Goal: Task Accomplishment & Management: Manage account settings

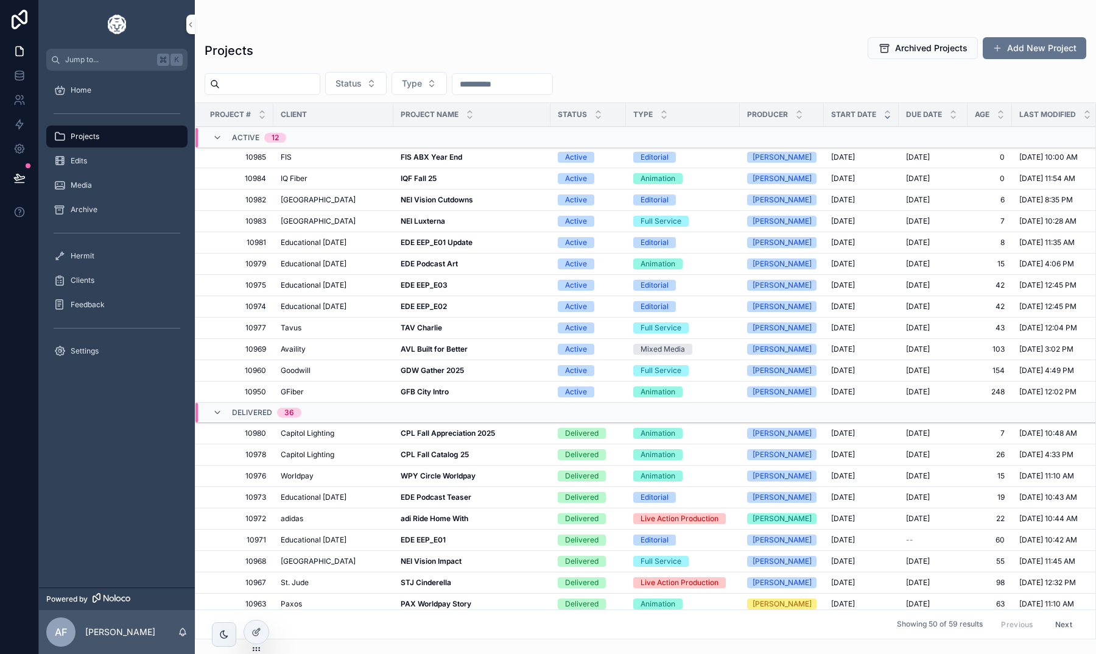
click at [300, 183] on span "IQ Fiber" at bounding box center [294, 179] width 27 height 10
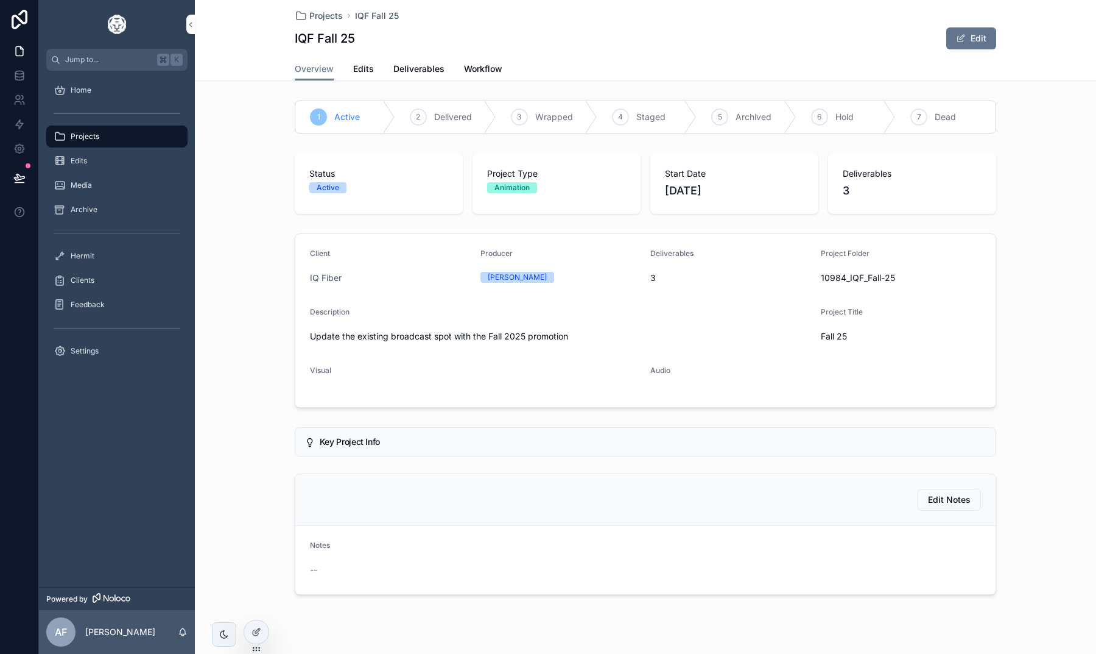
click at [868, 276] on span "10984_IQF_Fall-25" at bounding box center [901, 278] width 161 height 12
drag, startPoint x: 899, startPoint y: 281, endPoint x: 818, endPoint y: 277, distance: 81.1
click at [818, 277] on form "Client IQ Fiber Producer [PERSON_NAME] 3 Project Folder 10984_IQF_Fall-25 Descr…" at bounding box center [645, 320] width 700 height 173
copy span "10984_IQF_Fall-25"
click at [366, 73] on span "Edits" at bounding box center [363, 69] width 21 height 12
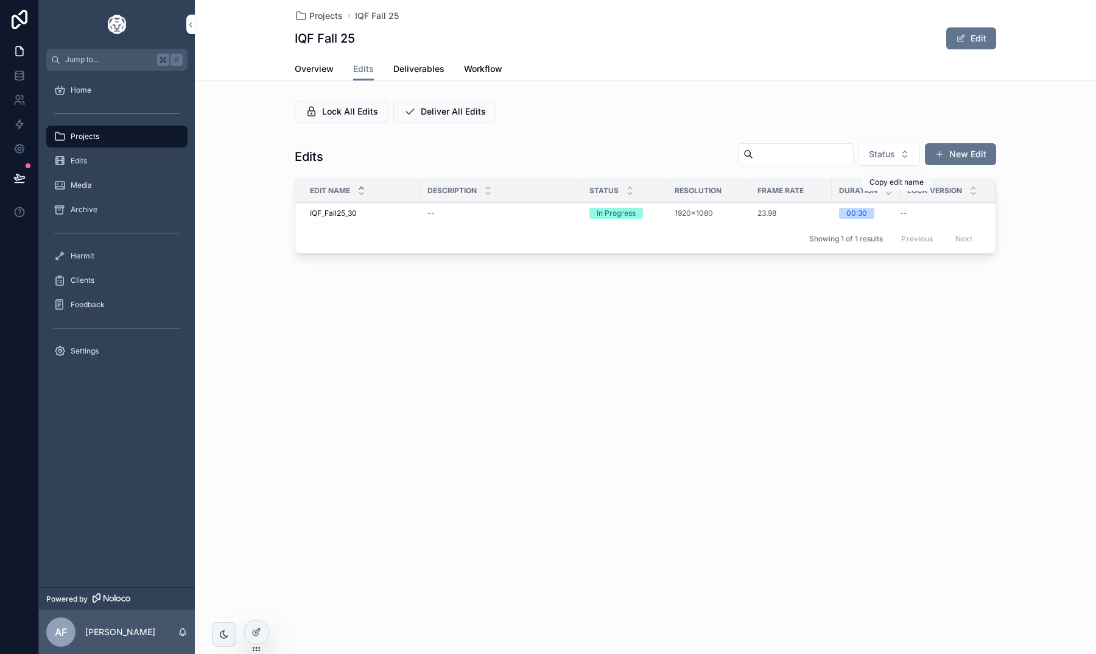
click at [0, 0] on button "scrollable content" at bounding box center [0, 0] width 0 height 0
click at [675, 58] on div "Overview Edits Deliverables Workflow" at bounding box center [646, 68] width 702 height 23
drag, startPoint x: 561, startPoint y: 169, endPoint x: 666, endPoint y: 59, distance: 152.5
click at [675, 58] on div "Overview Edits Deliverables Workflow" at bounding box center [646, 68] width 702 height 23
click at [421, 74] on span "Deliverables" at bounding box center [418, 69] width 51 height 12
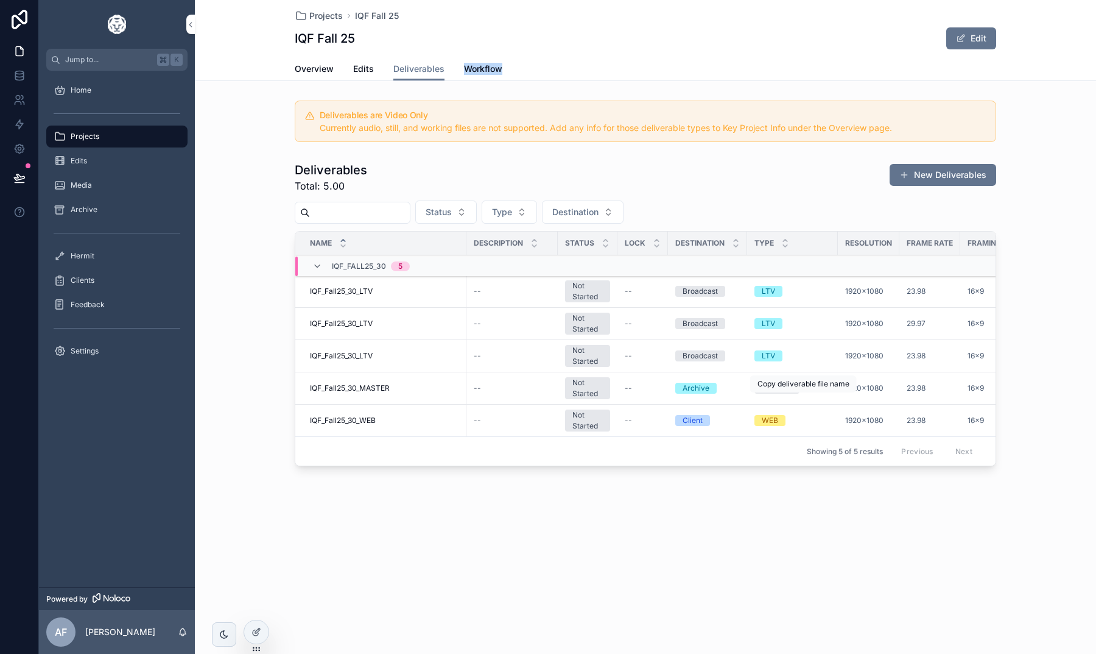
click at [0, 0] on button "scrollable content" at bounding box center [0, 0] width 0 height 0
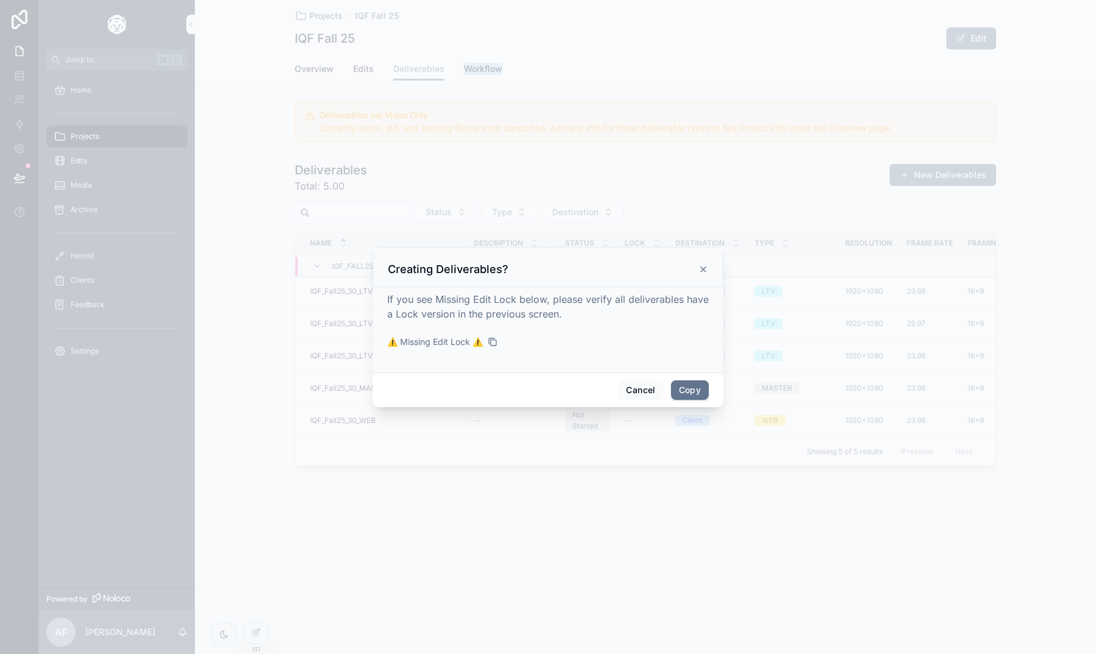
click at [683, 386] on button "Copy" at bounding box center [690, 389] width 38 height 19
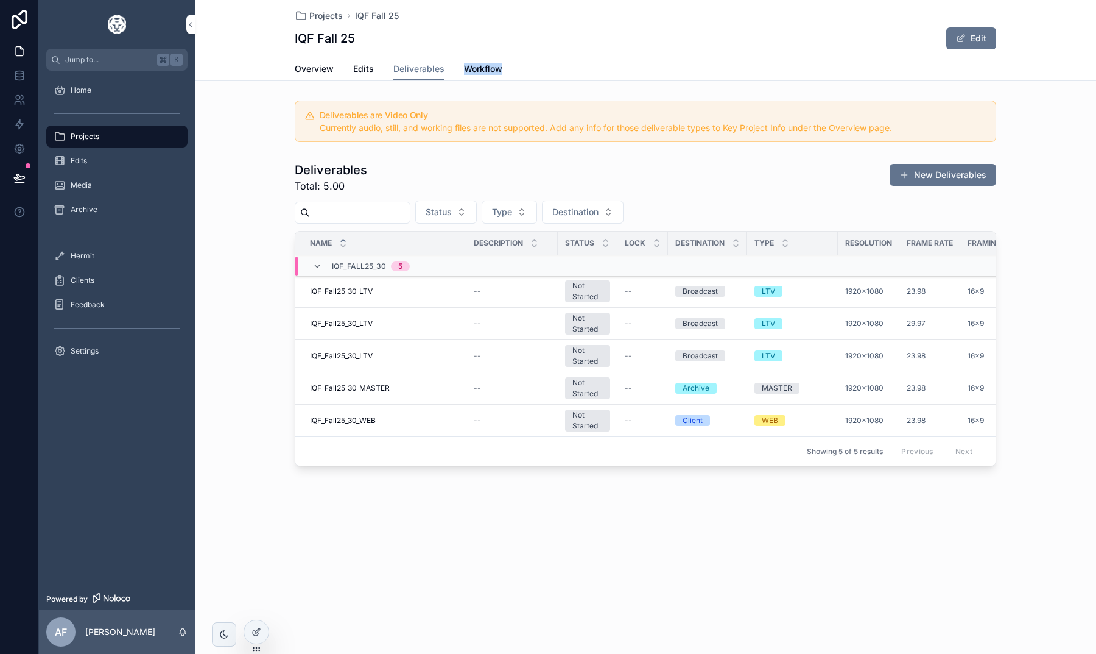
click at [359, 68] on span "Edits" at bounding box center [363, 69] width 21 height 12
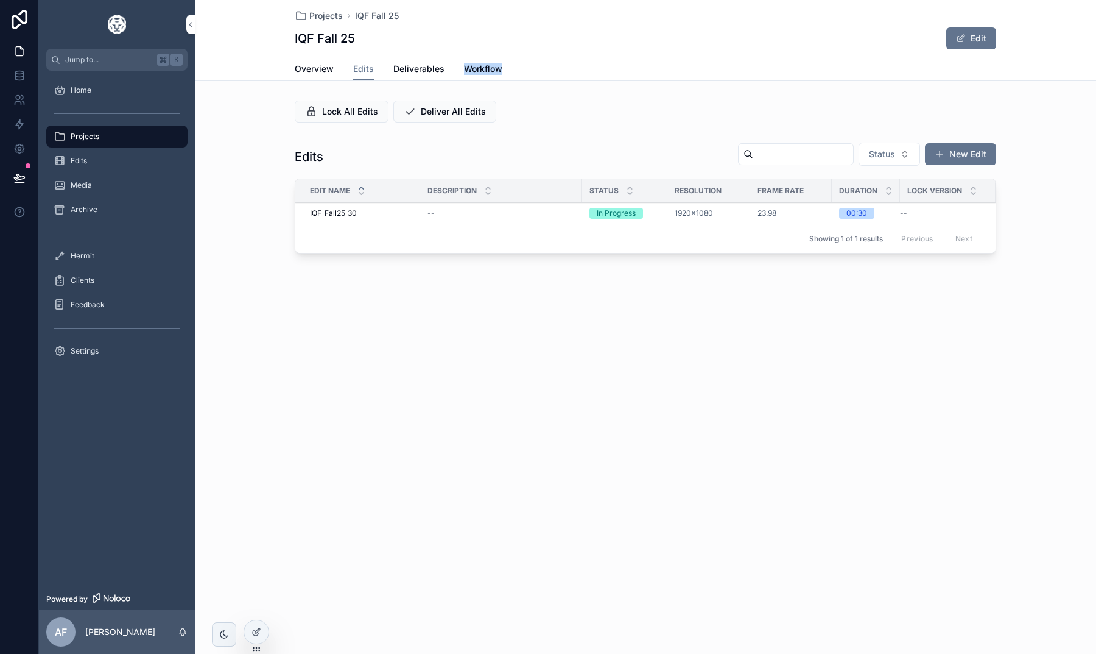
click at [0, 0] on icon "scrollable content" at bounding box center [0, 0] width 0 height 0
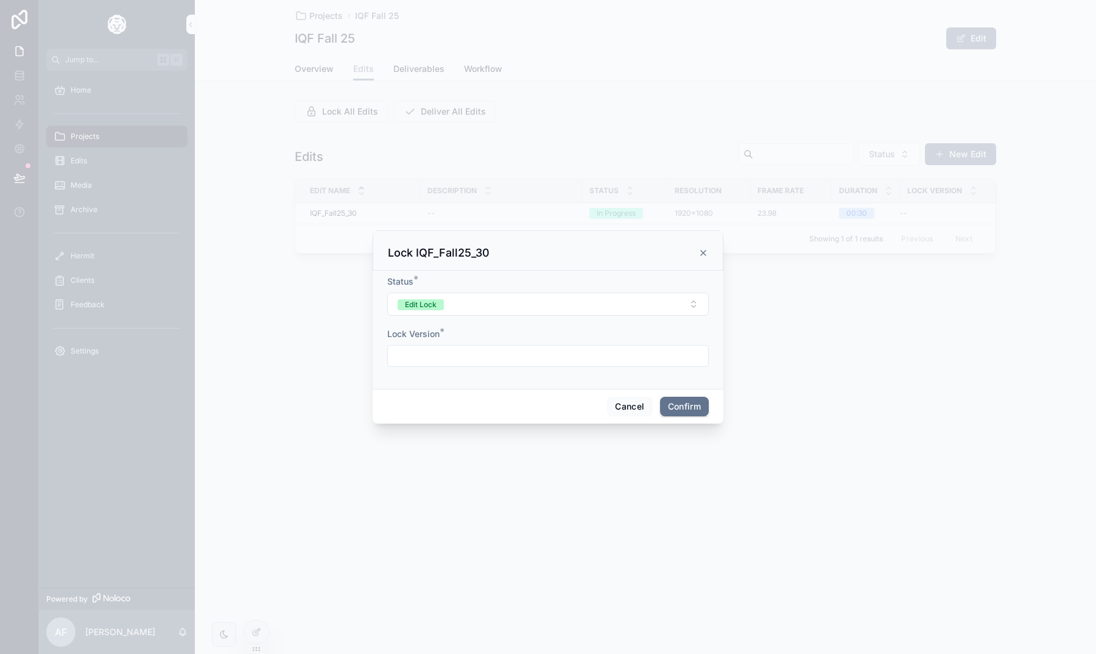
click at [465, 369] on form "Status * Edit Lock Lock Version *" at bounding box center [548, 327] width 322 height 104
click at [465, 358] on input "text" at bounding box center [548, 355] width 320 height 17
type input "***"
click at [675, 415] on button "Confirm" at bounding box center [684, 406] width 49 height 19
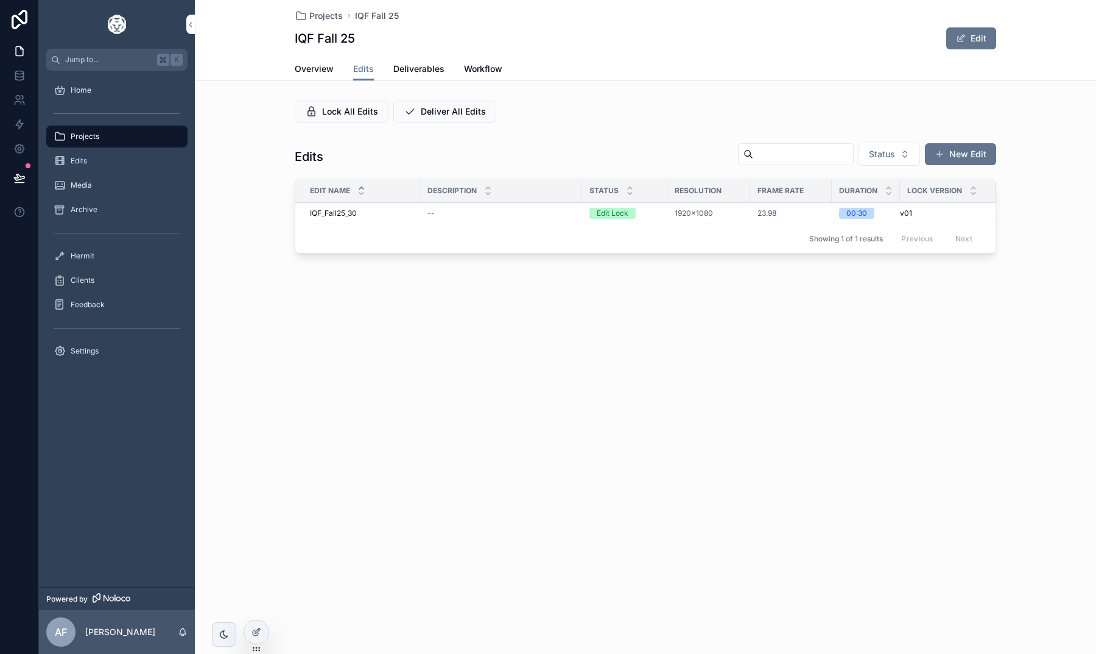
click at [416, 70] on span "Deliverables" at bounding box center [418, 69] width 51 height 12
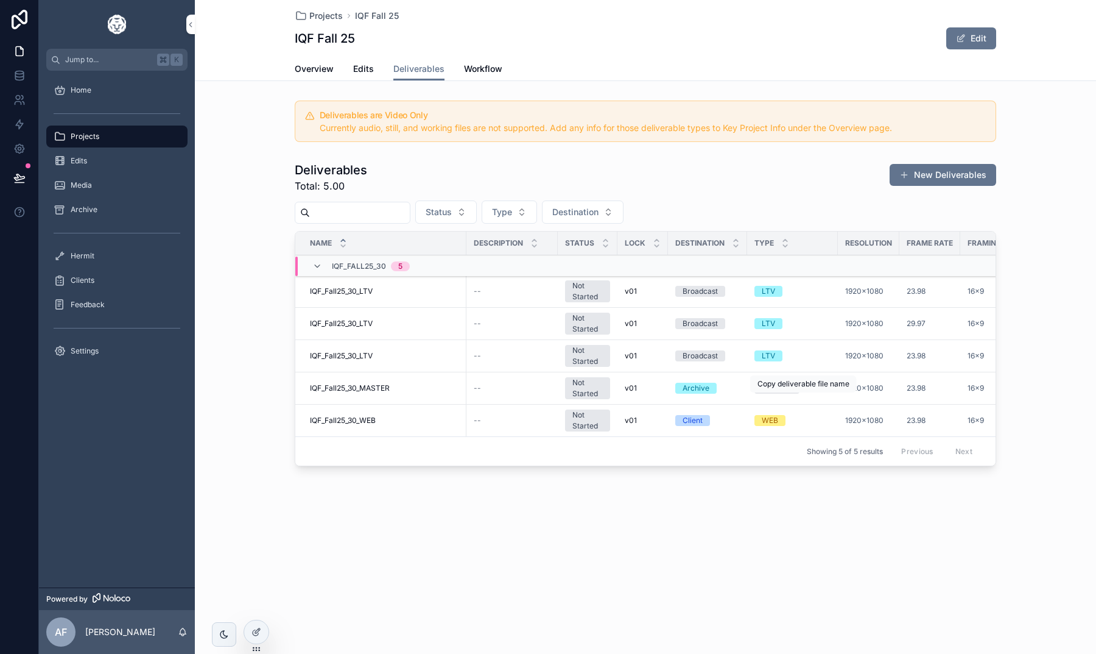
click at [0, 0] on icon "scrollable content" at bounding box center [0, 0] width 0 height 0
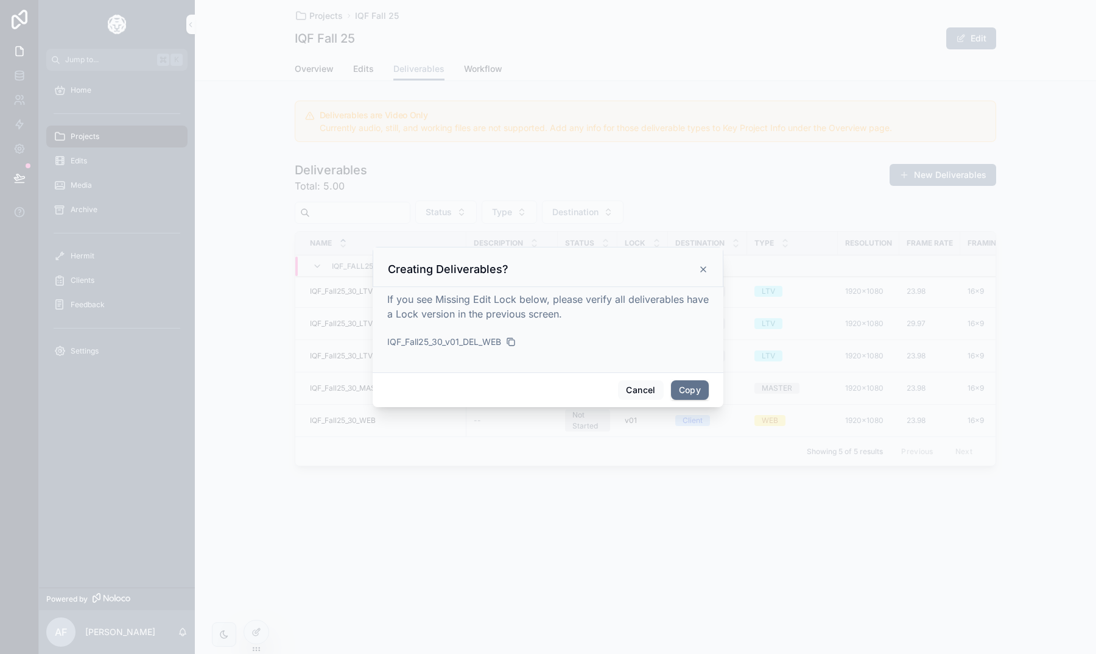
click at [699, 386] on button "Copy" at bounding box center [690, 389] width 38 height 19
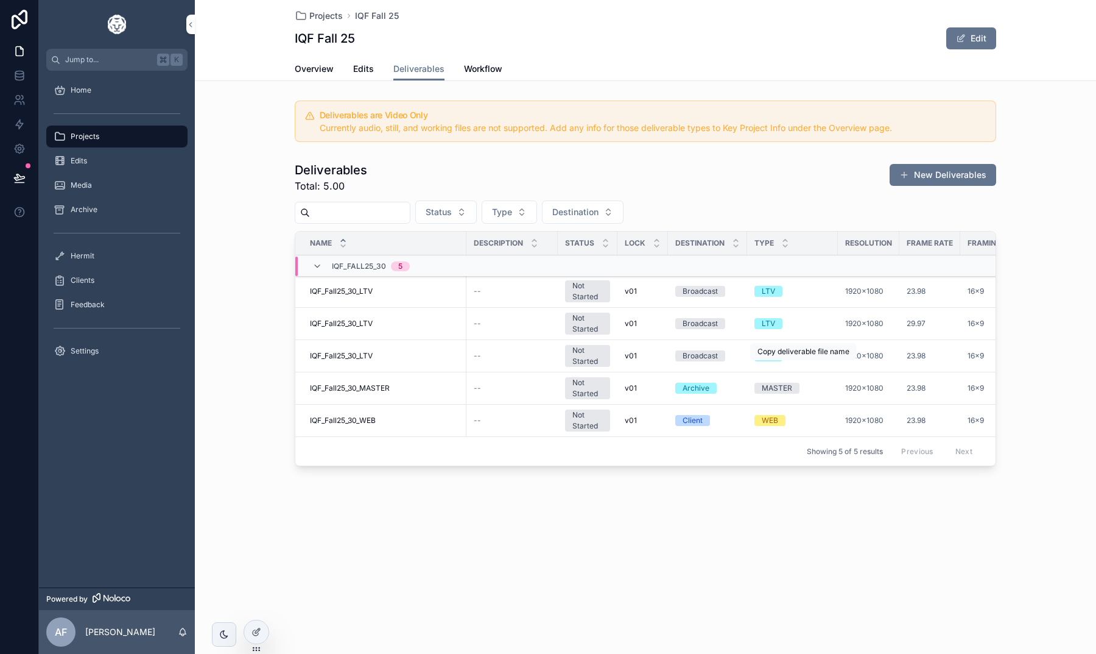
click at [0, 0] on icon "scrollable content" at bounding box center [0, 0] width 0 height 0
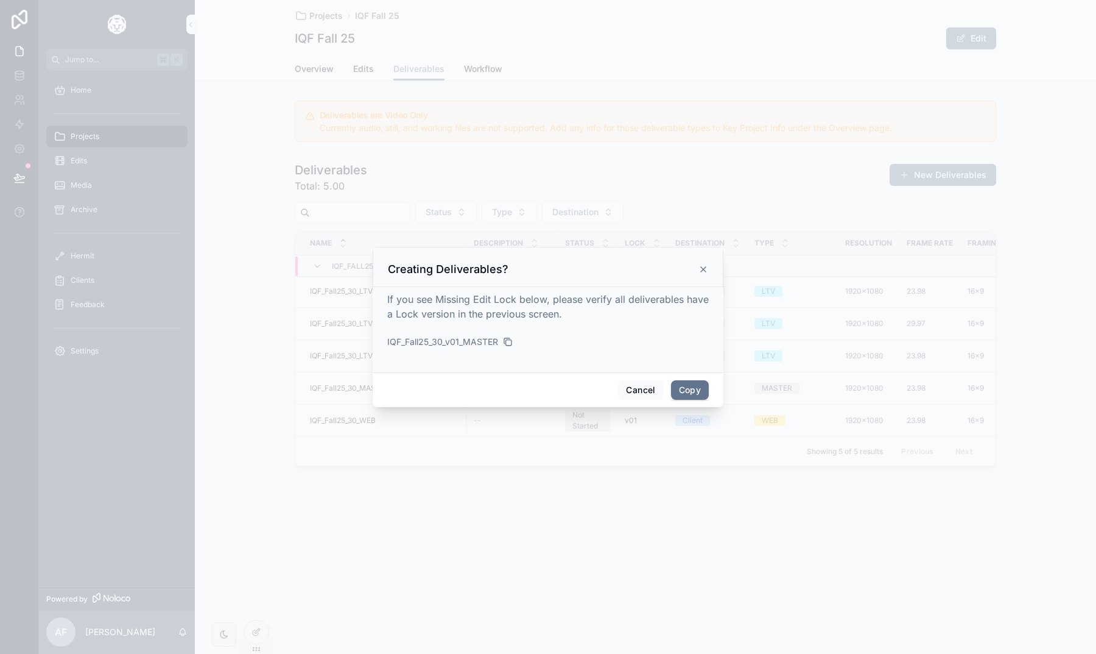
click at [708, 393] on div "Cancel Copy" at bounding box center [548, 389] width 351 height 35
click at [707, 392] on button "Copy" at bounding box center [690, 389] width 38 height 19
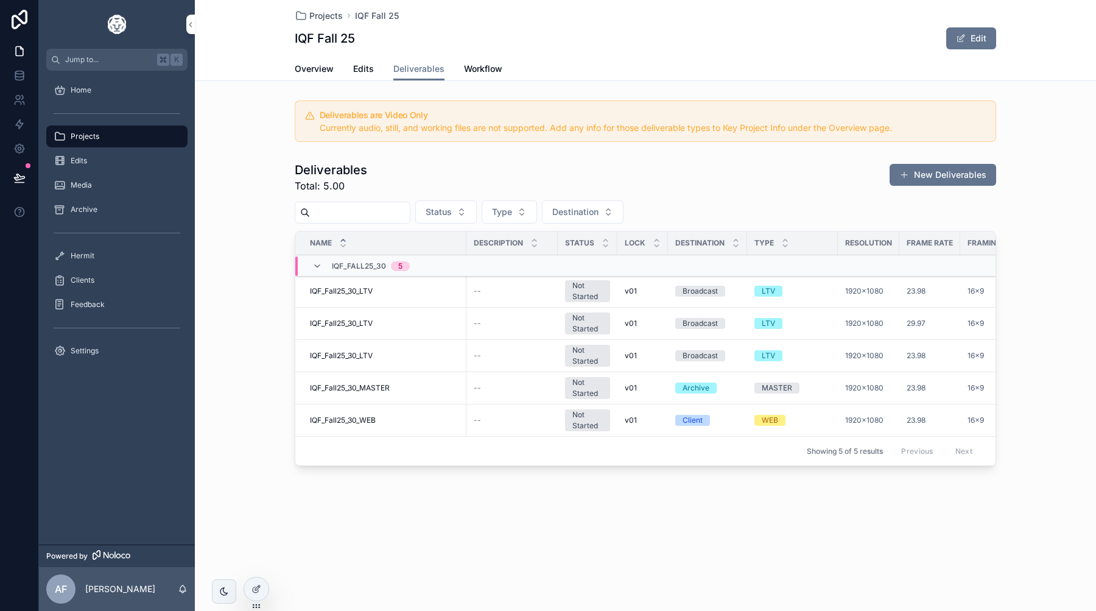
click at [272, 190] on div "Deliverables Total: 5.00 New Deliverables Status Type Destination Name Descript…" at bounding box center [645, 316] width 901 height 319
click at [65, 131] on icon "scrollable content" at bounding box center [60, 136] width 12 height 12
